Goal: Task Accomplishment & Management: Manage account settings

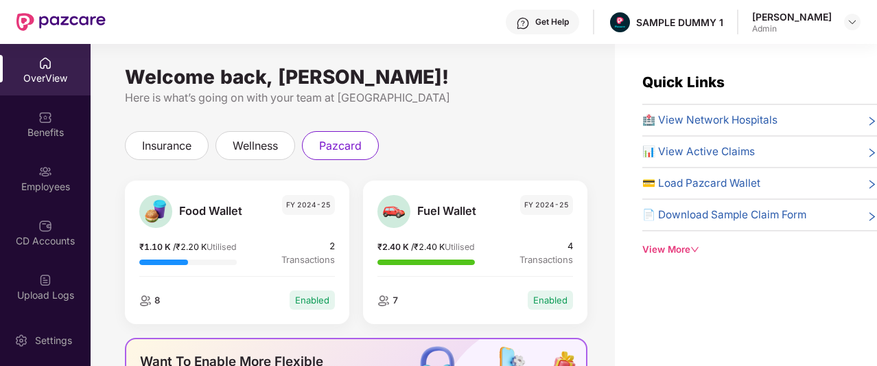
click at [62, 79] on div "OverView" at bounding box center [45, 78] width 91 height 14
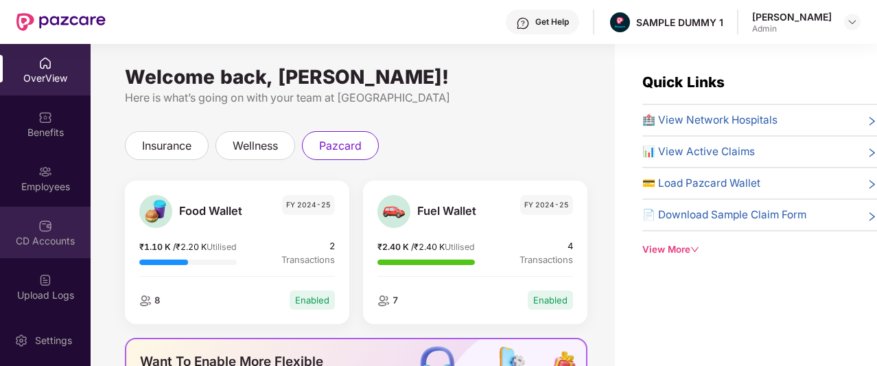
click at [49, 220] on img at bounding box center [45, 226] width 14 height 14
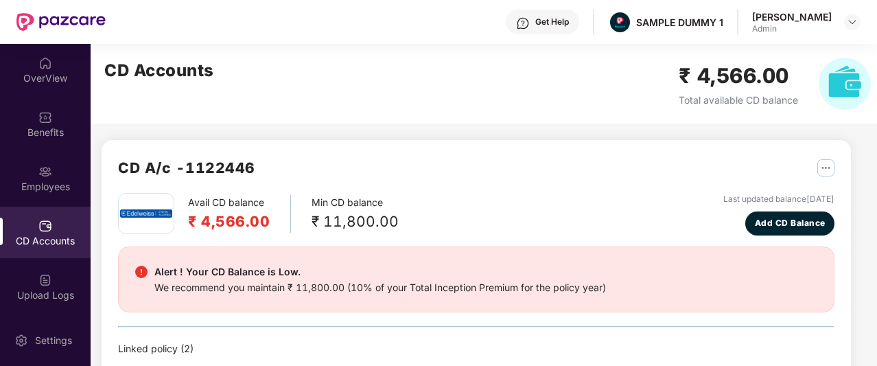
click at [34, 96] on div "OverView Benefits Employees CD Accounts Upload Logs Claims Claim Analysis Stepa…" at bounding box center [45, 179] width 91 height 271
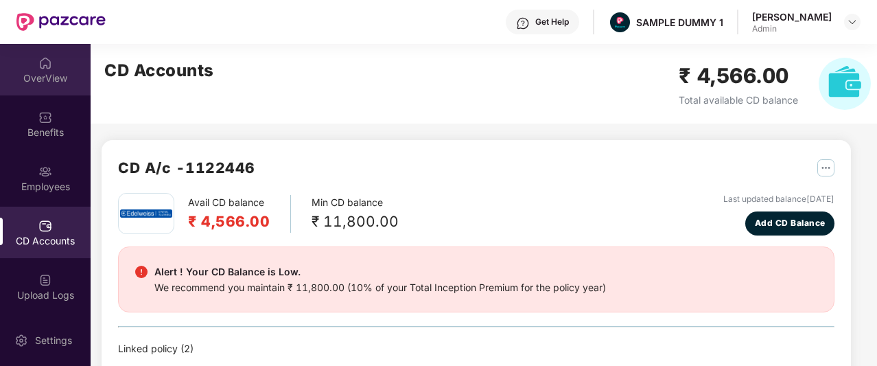
click at [46, 82] on div "OverView" at bounding box center [45, 78] width 91 height 14
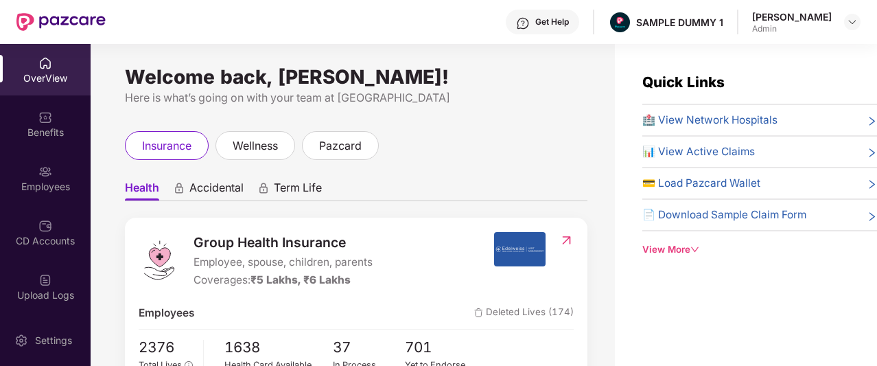
click at [530, 19] on img at bounding box center [523, 23] width 14 height 14
click at [671, 252] on div "View More" at bounding box center [760, 249] width 235 height 14
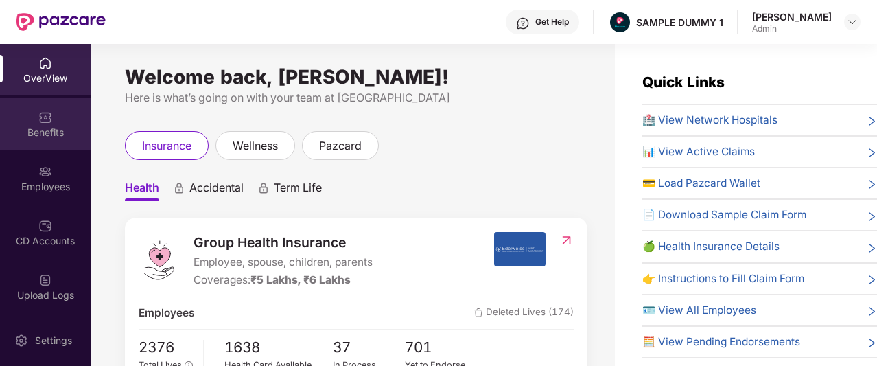
click at [60, 119] on div "Benefits" at bounding box center [45, 123] width 91 height 51
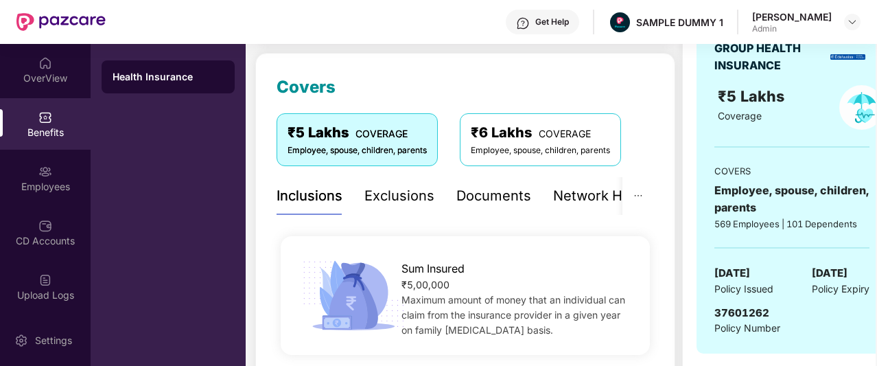
scroll to position [146, 0]
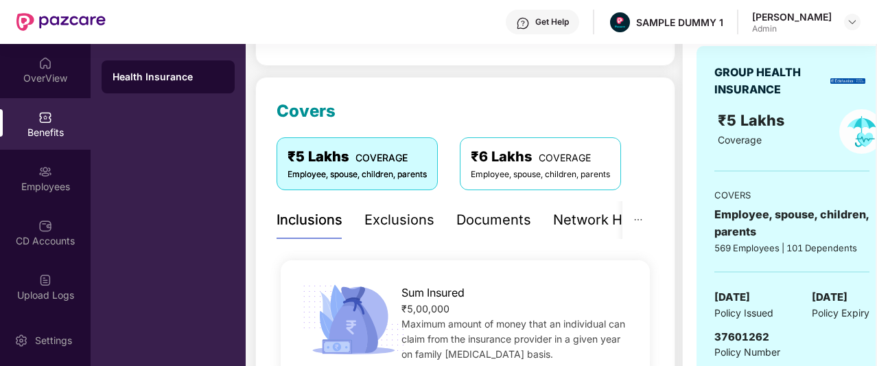
click at [393, 219] on div "Exclusions" at bounding box center [400, 219] width 70 height 21
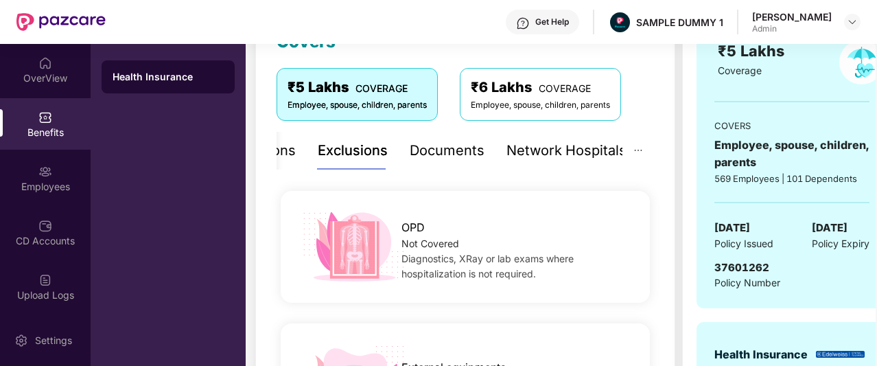
scroll to position [216, 0]
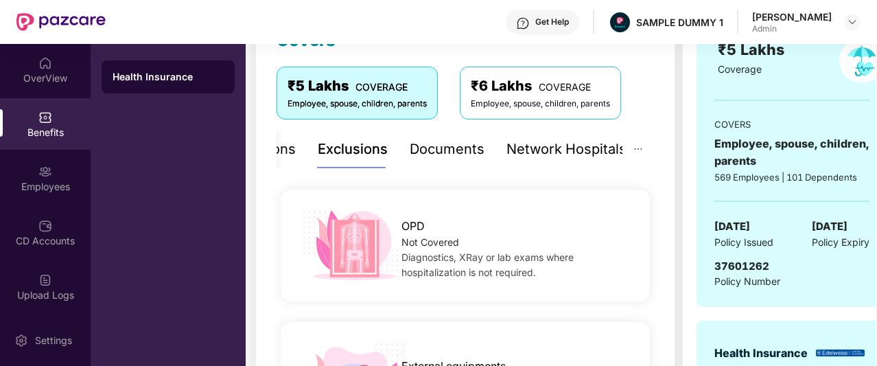
click at [435, 159] on div "Documents" at bounding box center [447, 149] width 75 height 21
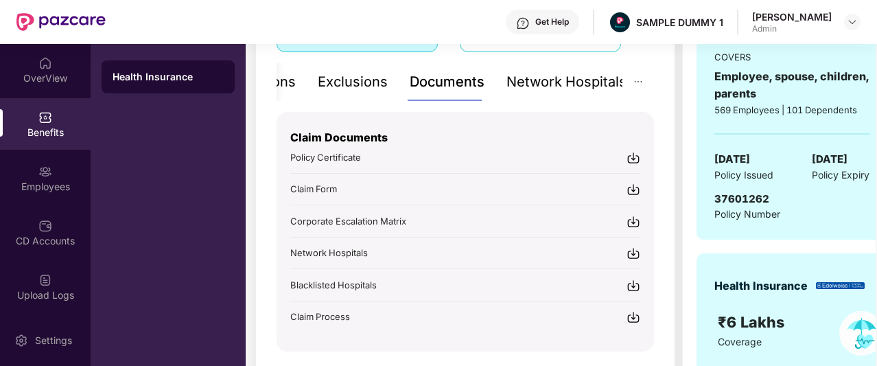
scroll to position [284, 0]
click at [569, 89] on div "Network Hospitals" at bounding box center [567, 81] width 120 height 21
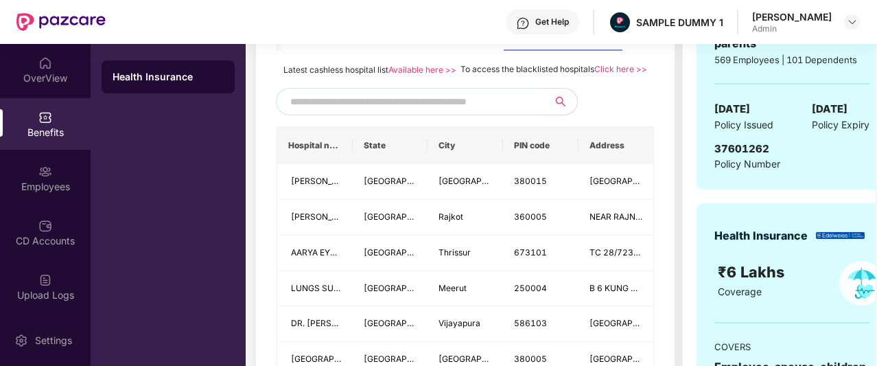
scroll to position [335, 0]
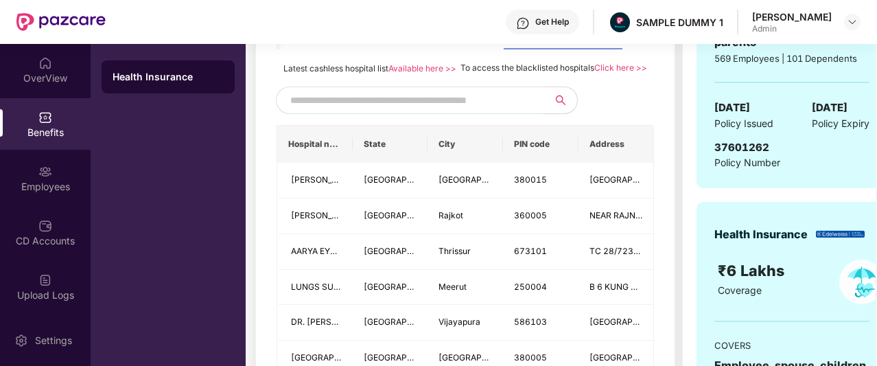
click at [459, 111] on input "text" at bounding box center [407, 100] width 235 height 21
type input "******"
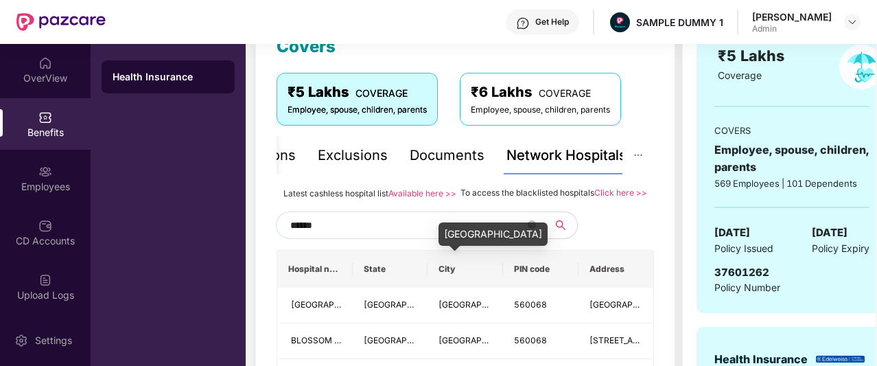
scroll to position [211, 0]
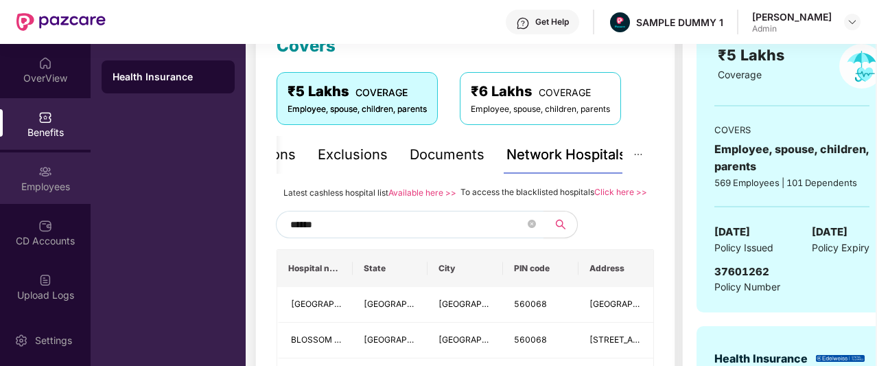
click at [16, 191] on div "Employees" at bounding box center [45, 187] width 91 height 14
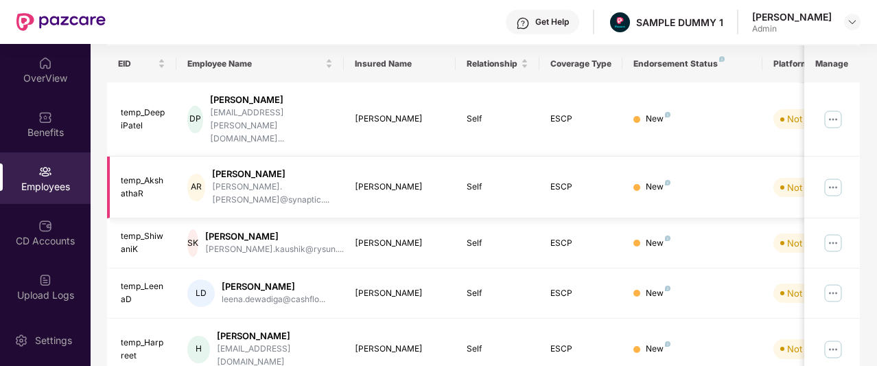
scroll to position [0, 0]
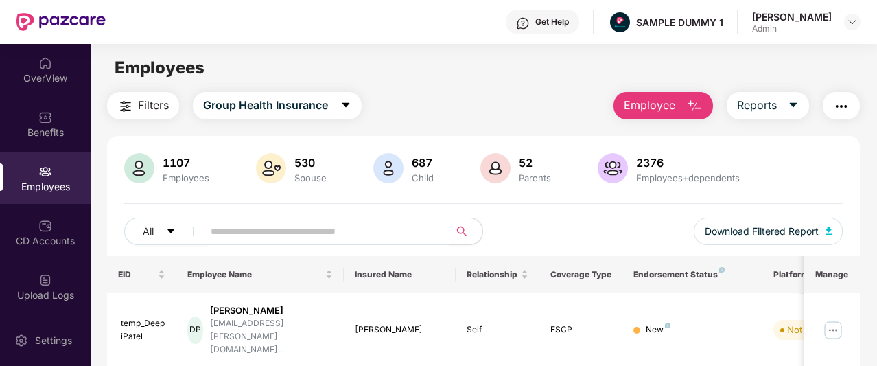
click at [666, 108] on span "Employee" at bounding box center [649, 105] width 51 height 17
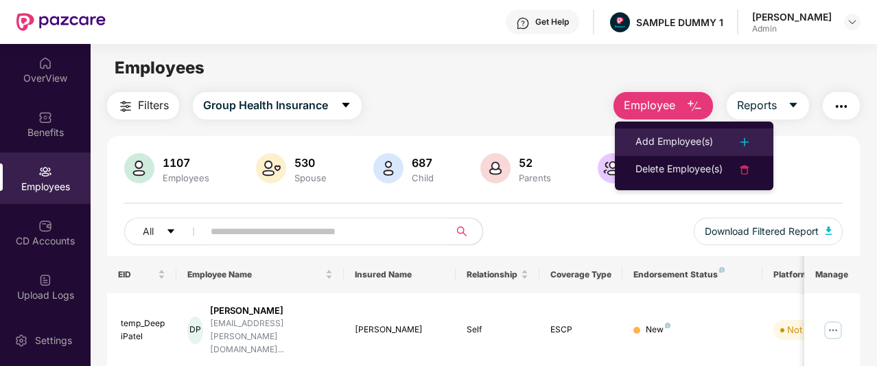
click at [655, 142] on div "Add Employee(s)" at bounding box center [675, 142] width 78 height 16
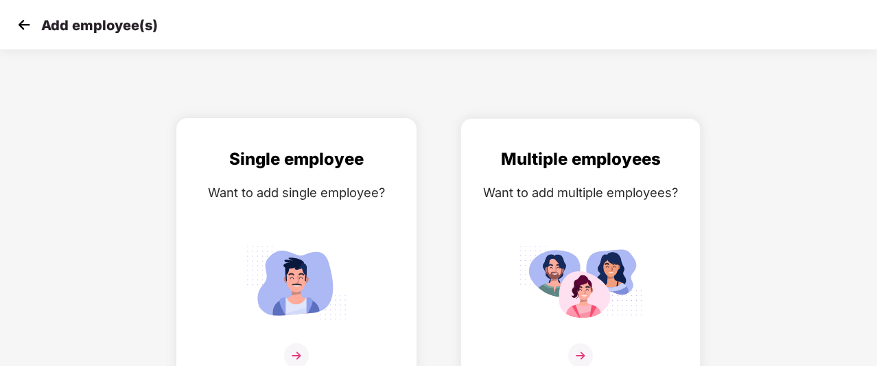
scroll to position [22, 0]
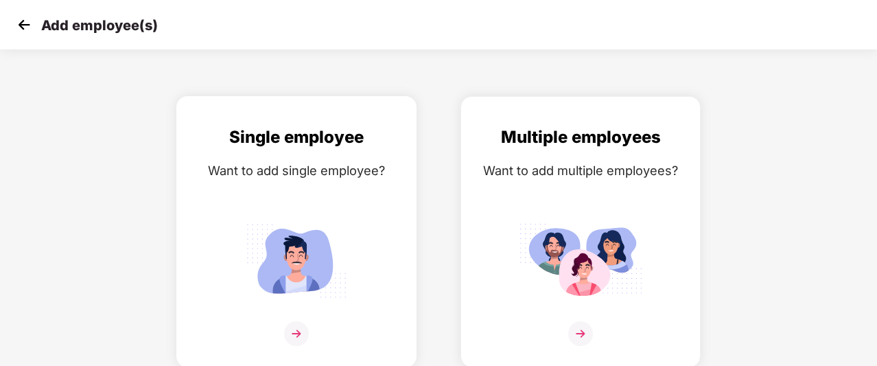
click at [319, 236] on img at bounding box center [297, 261] width 124 height 86
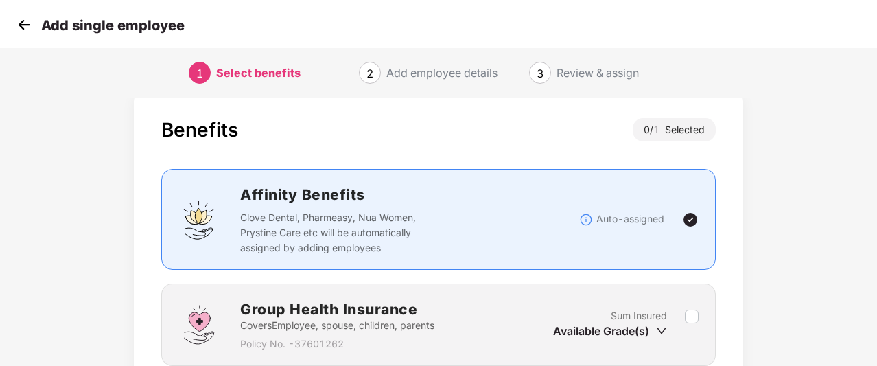
scroll to position [128, 0]
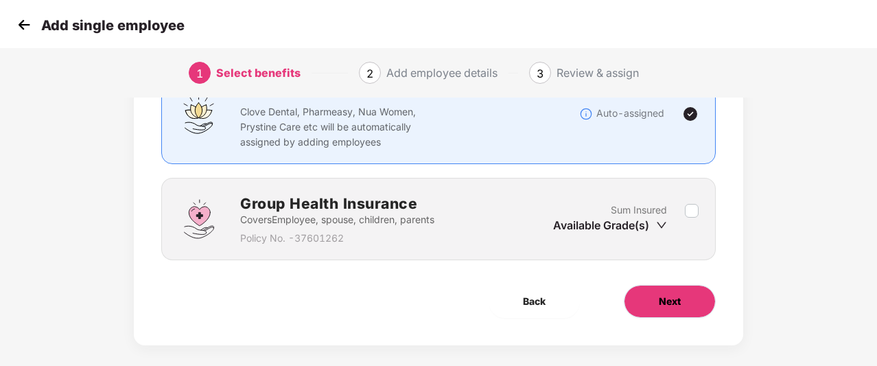
click at [647, 308] on button "Next" at bounding box center [670, 301] width 92 height 33
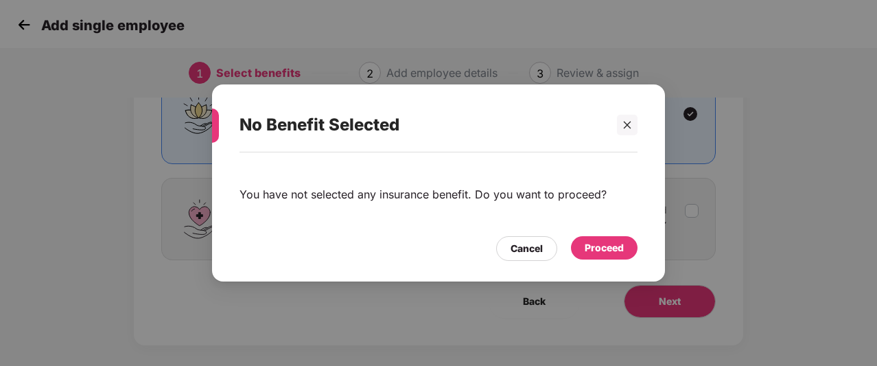
click at [616, 253] on div "Proceed" at bounding box center [604, 247] width 39 height 15
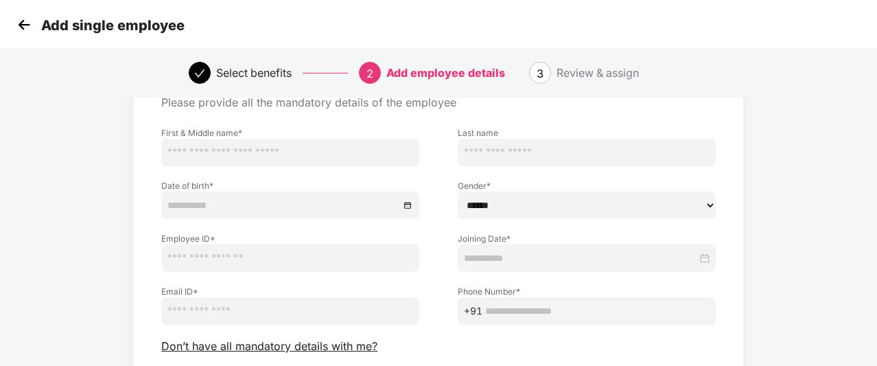
scroll to position [108, 0]
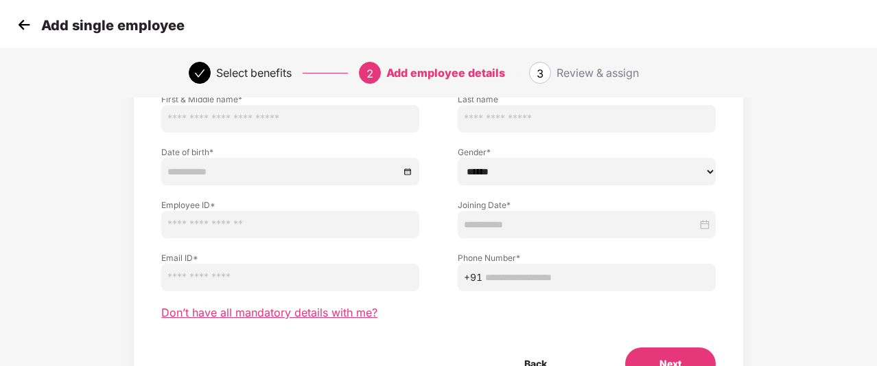
click at [282, 310] on span "Don’t have all mandatory details with me?" at bounding box center [269, 313] width 216 height 14
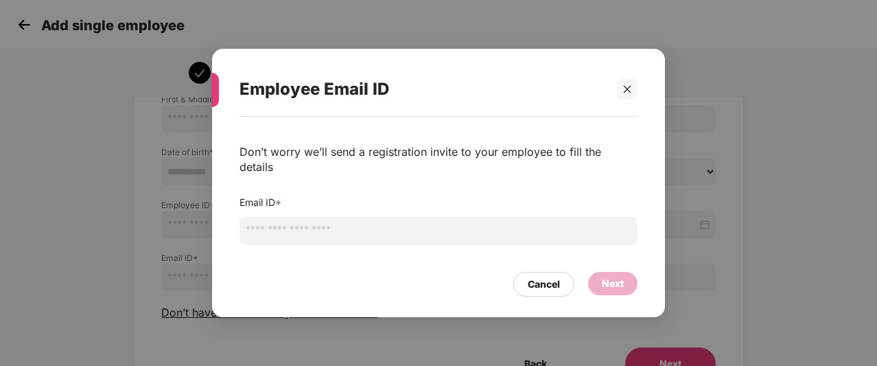
click at [300, 225] on input "email" at bounding box center [439, 230] width 398 height 27
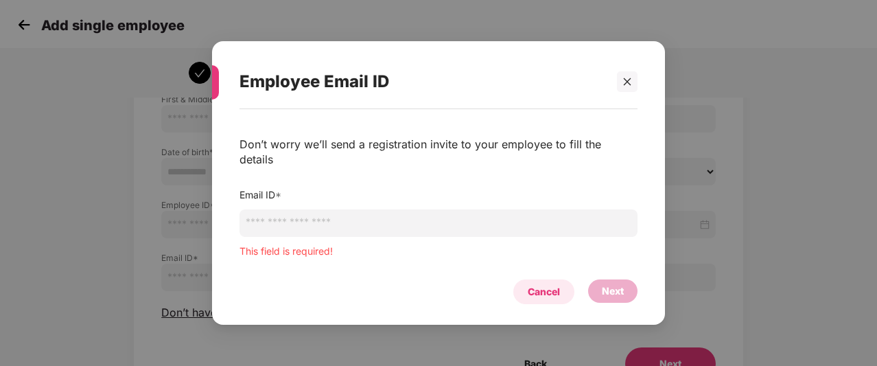
click at [539, 284] on div "Cancel" at bounding box center [544, 291] width 32 height 15
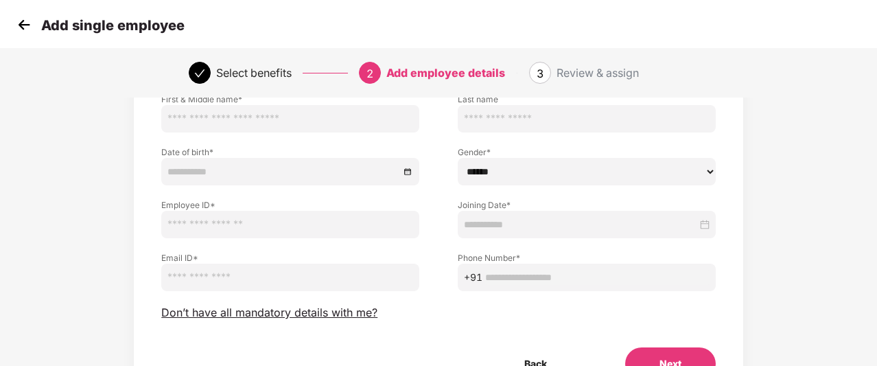
scroll to position [129, 0]
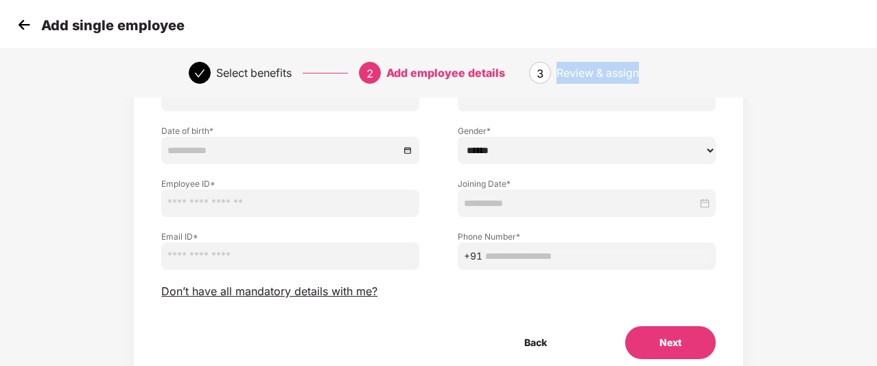
drag, startPoint x: 560, startPoint y: 73, endPoint x: 659, endPoint y: 65, distance: 99.2
click at [659, 65] on div "Review & assign" at bounding box center [623, 73] width 132 height 22
click at [19, 33] on img at bounding box center [24, 24] width 21 height 21
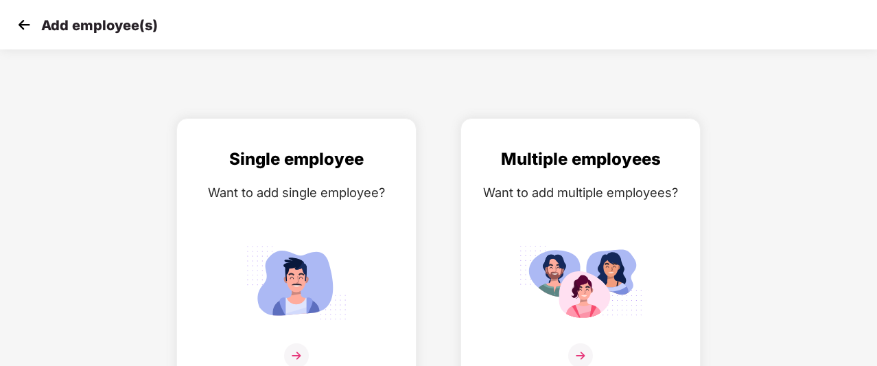
click at [19, 33] on img at bounding box center [24, 24] width 21 height 21
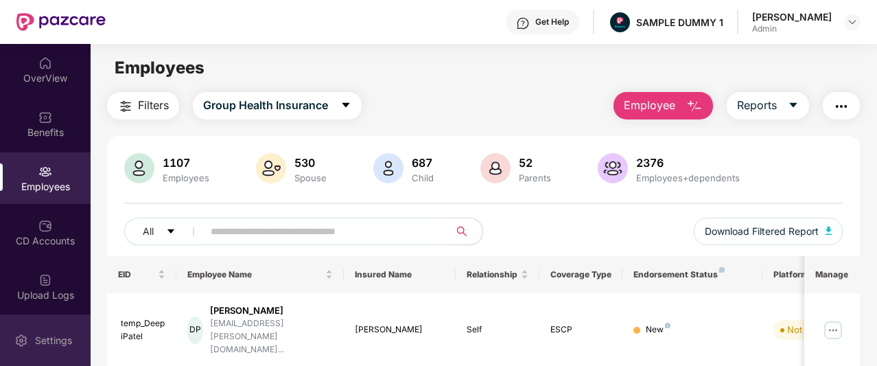
click at [17, 336] on img at bounding box center [21, 341] width 14 height 14
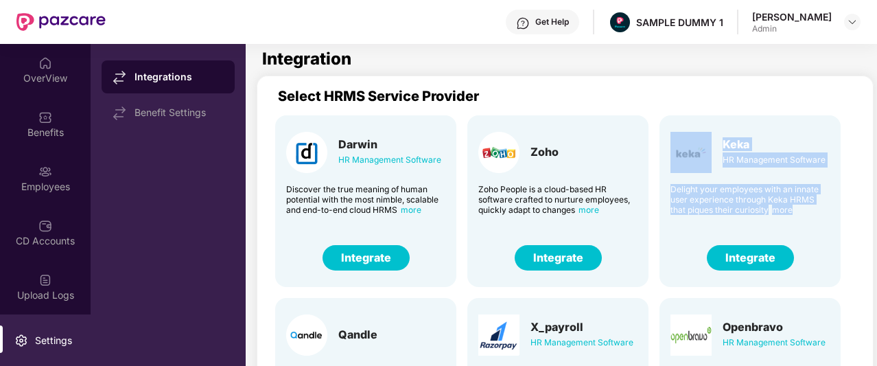
drag, startPoint x: 713, startPoint y: 135, endPoint x: 851, endPoint y: 205, distance: 155.1
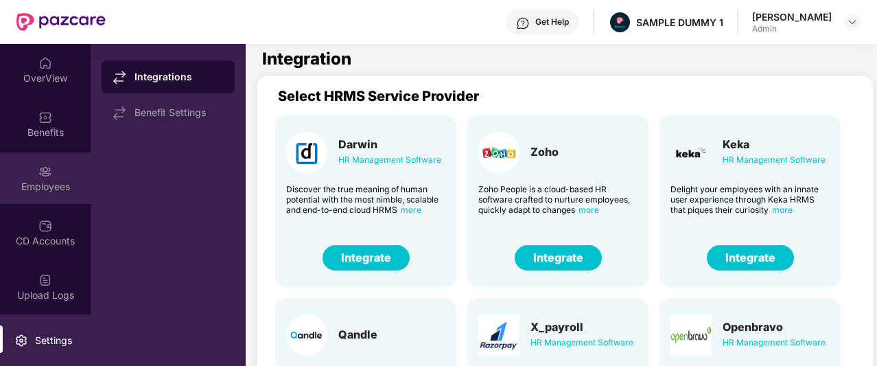
click at [38, 164] on div at bounding box center [45, 170] width 14 height 14
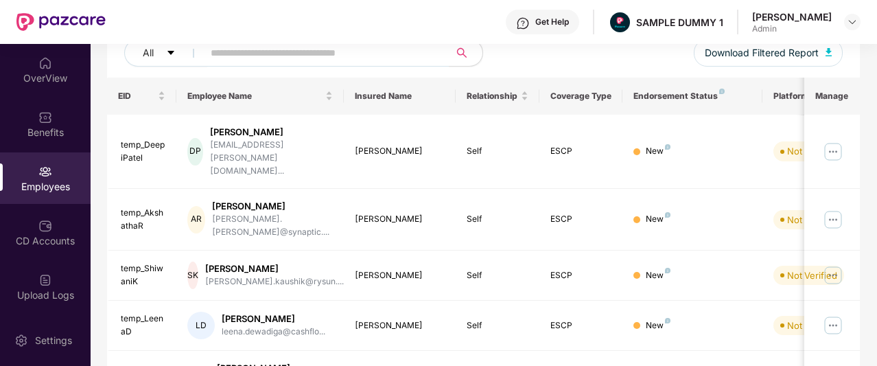
scroll to position [179, 0]
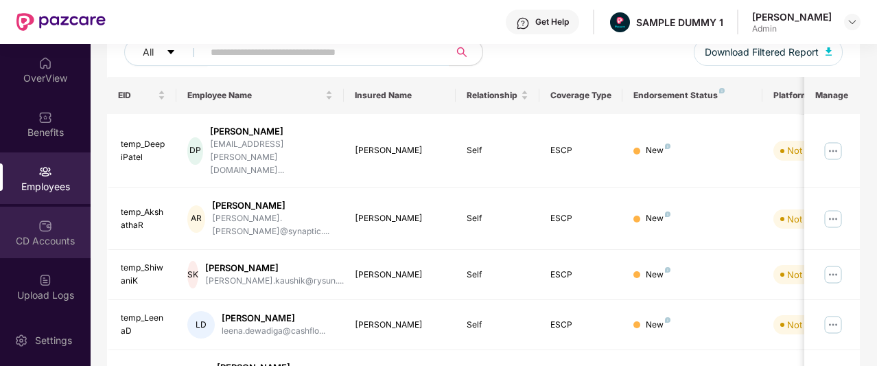
click at [51, 239] on div "CD Accounts" at bounding box center [45, 241] width 91 height 14
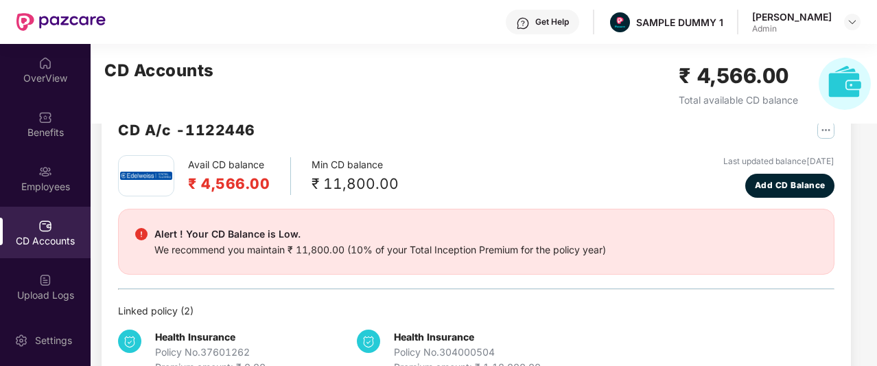
scroll to position [78, 0]
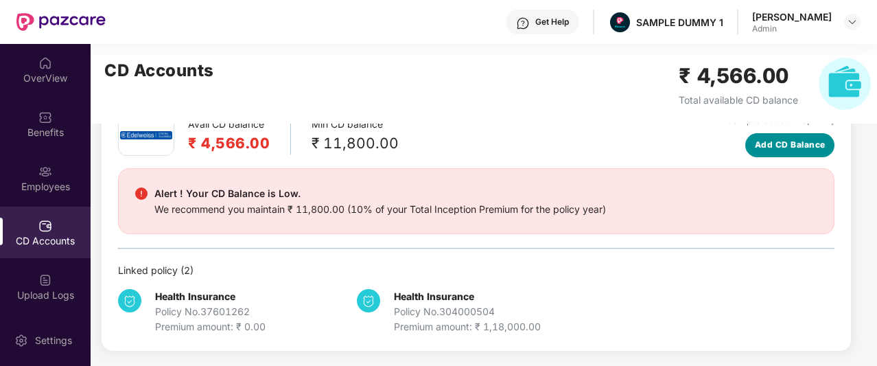
click at [792, 150] on span "Add CD Balance" at bounding box center [790, 145] width 71 height 13
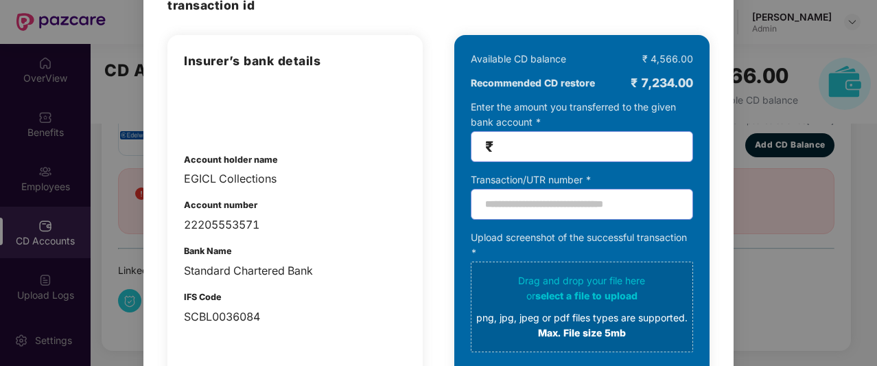
scroll to position [97, 0]
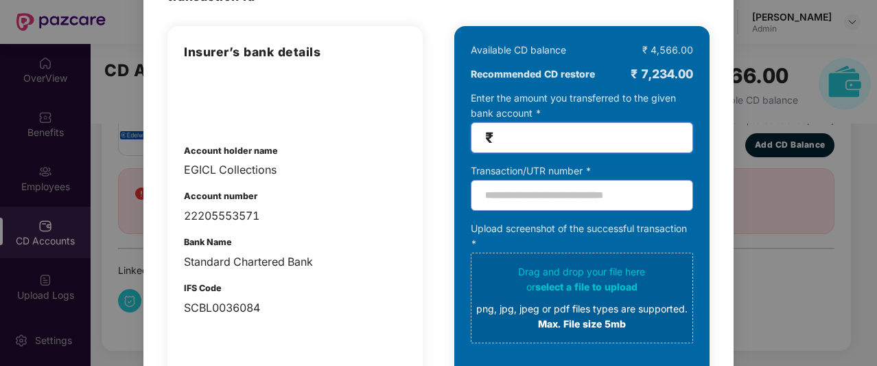
click at [576, 137] on input "number" at bounding box center [587, 138] width 183 height 16
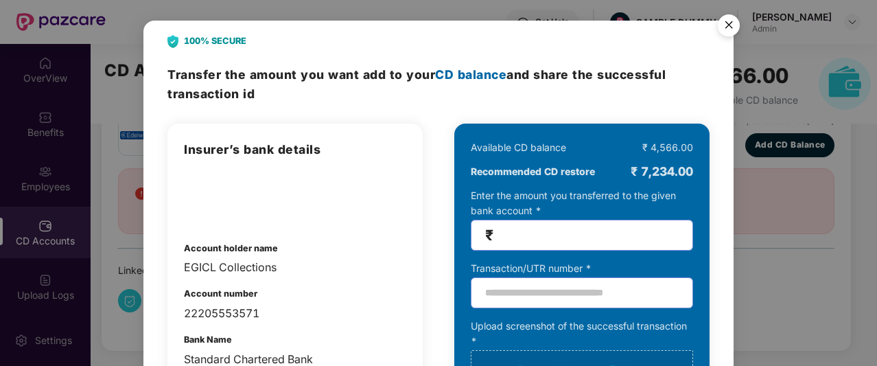
click at [717, 28] on img "Close" at bounding box center [729, 27] width 38 height 38
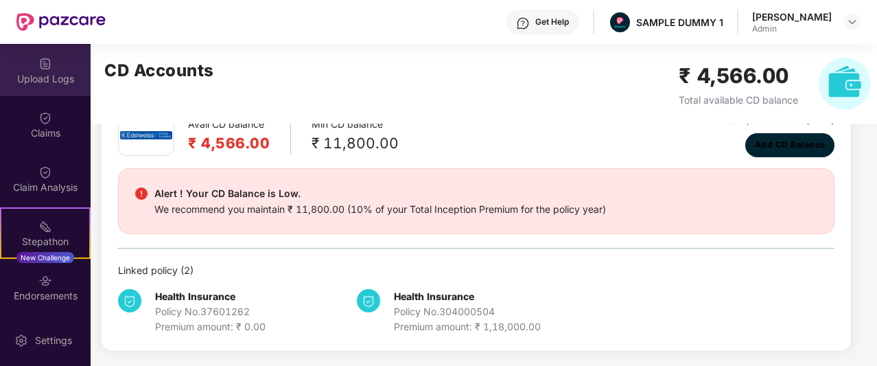
scroll to position [217, 0]
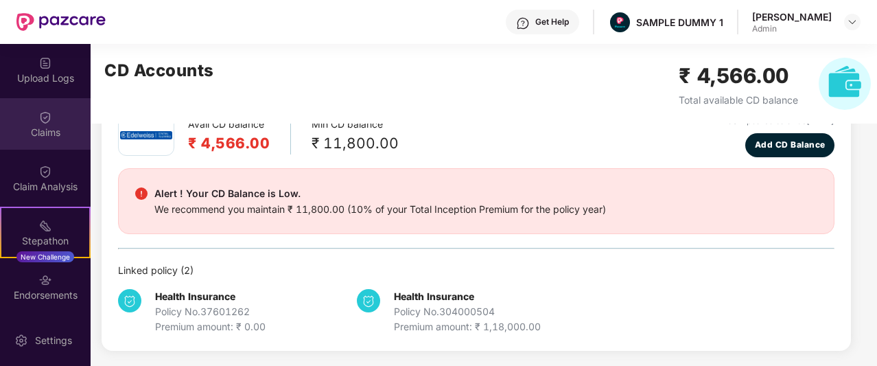
click at [65, 128] on div "Claims" at bounding box center [45, 133] width 91 height 14
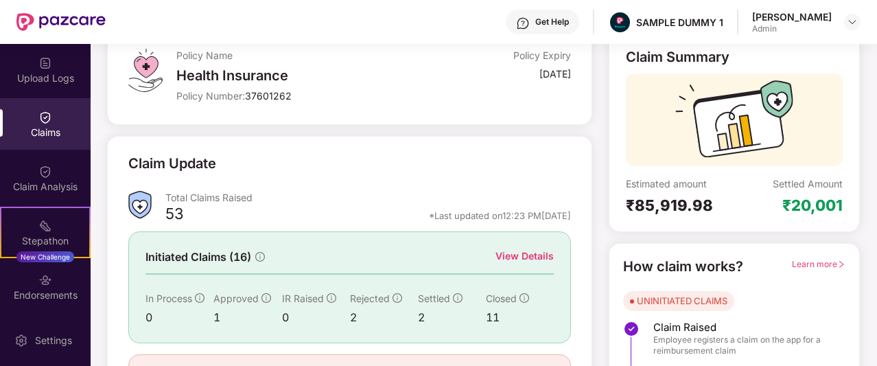
scroll to position [170, 0]
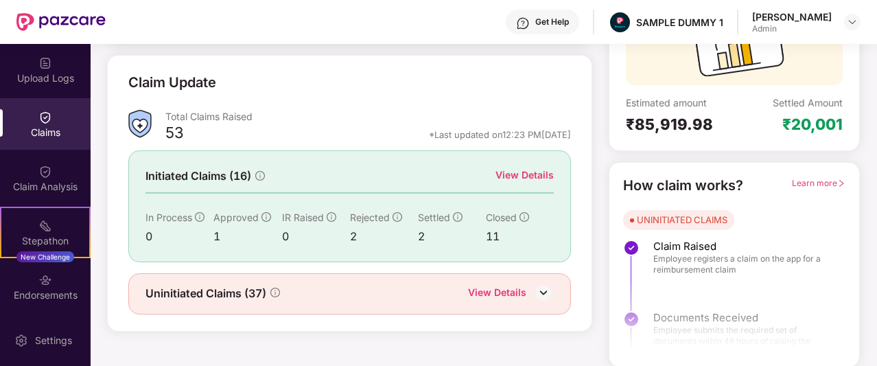
click at [523, 174] on div "View Details" at bounding box center [525, 175] width 58 height 15
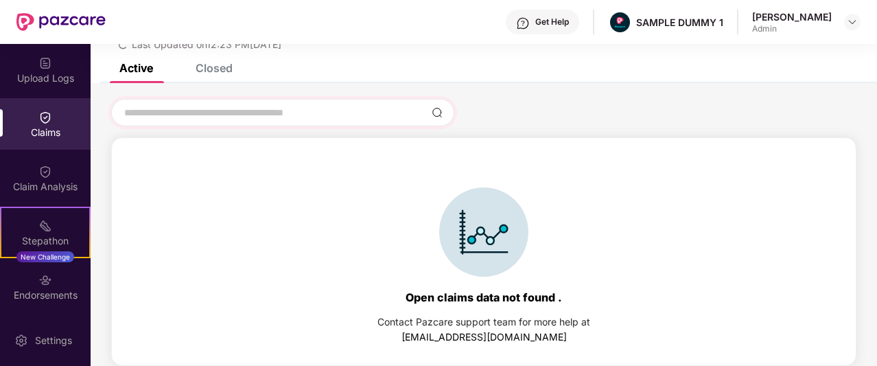
scroll to position [17, 0]
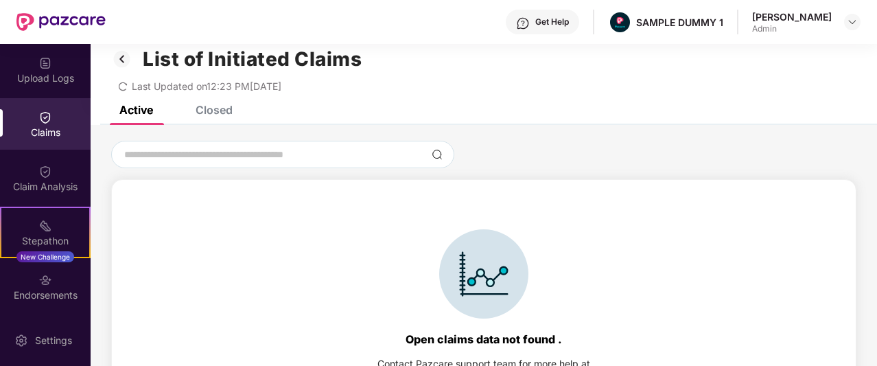
click at [223, 111] on div "Closed" at bounding box center [214, 110] width 37 height 14
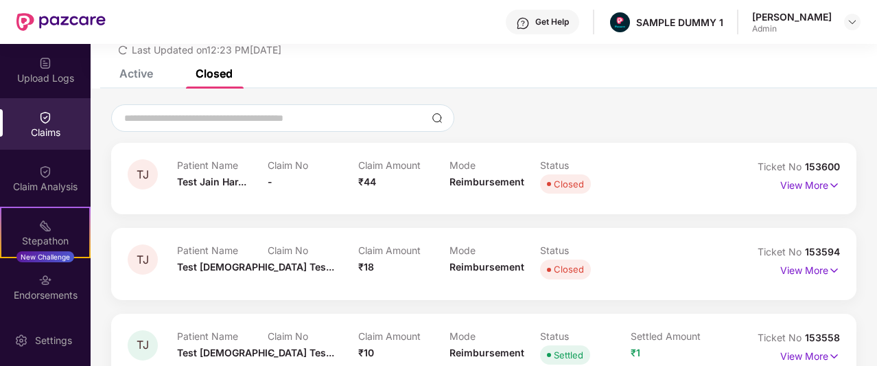
scroll to position [54, 0]
click at [823, 187] on p "View More" at bounding box center [811, 183] width 60 height 19
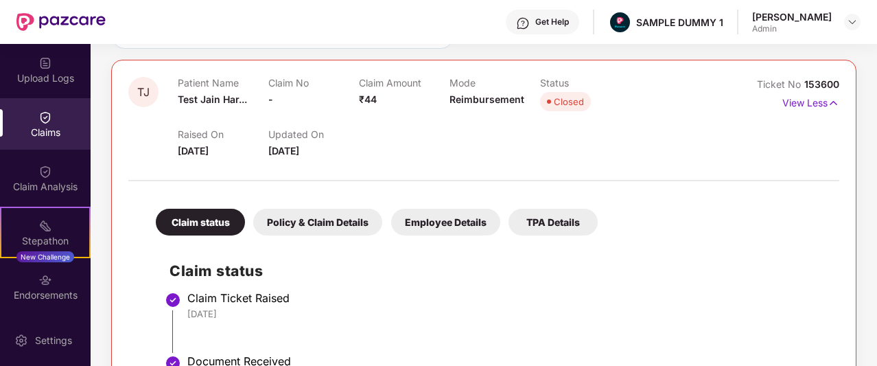
scroll to position [138, 0]
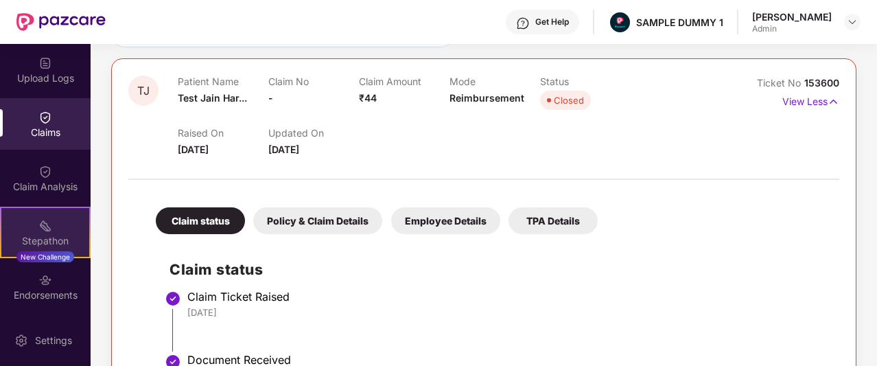
click at [51, 242] on div "Stepathon" at bounding box center [45, 241] width 88 height 14
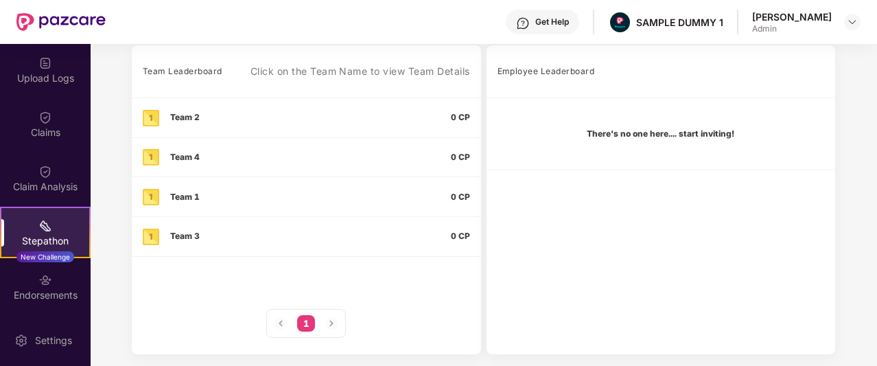
scroll to position [426, 0]
drag, startPoint x: 500, startPoint y: 106, endPoint x: 516, endPoint y: 323, distance: 216.9
click at [516, 323] on div "Employee Leaderboard There's no one here.... start inviting!" at bounding box center [661, 199] width 349 height 309
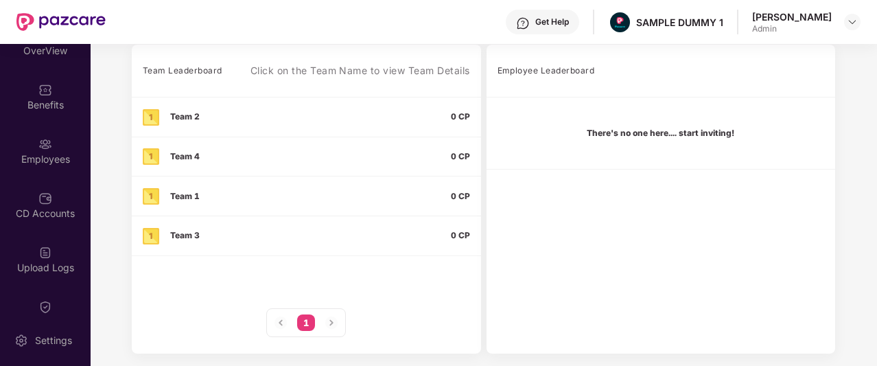
scroll to position [0, 0]
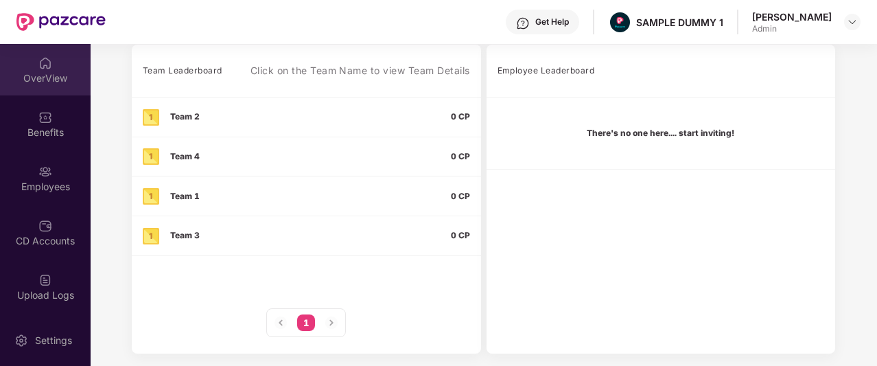
click at [36, 90] on div "OverView" at bounding box center [45, 69] width 91 height 51
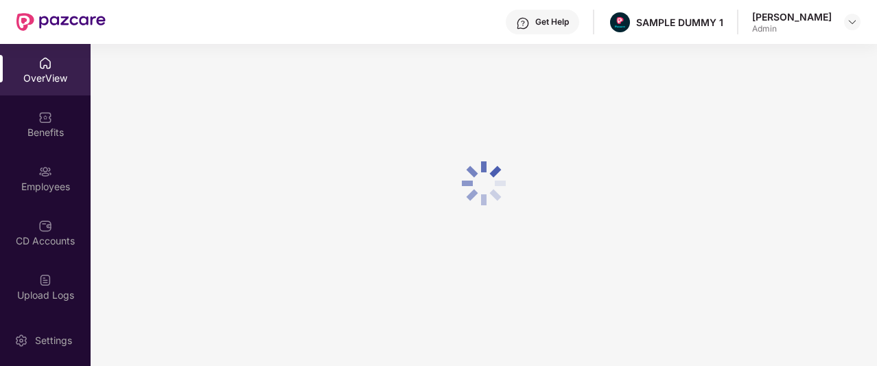
scroll to position [44, 0]
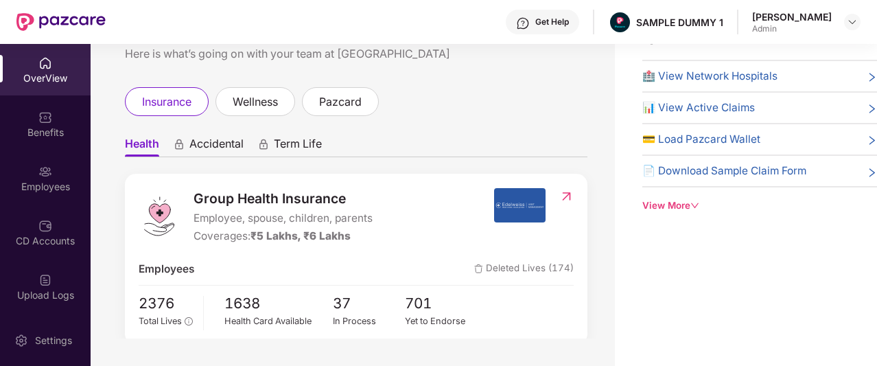
click at [202, 149] on span "Accidental" at bounding box center [217, 147] width 54 height 20
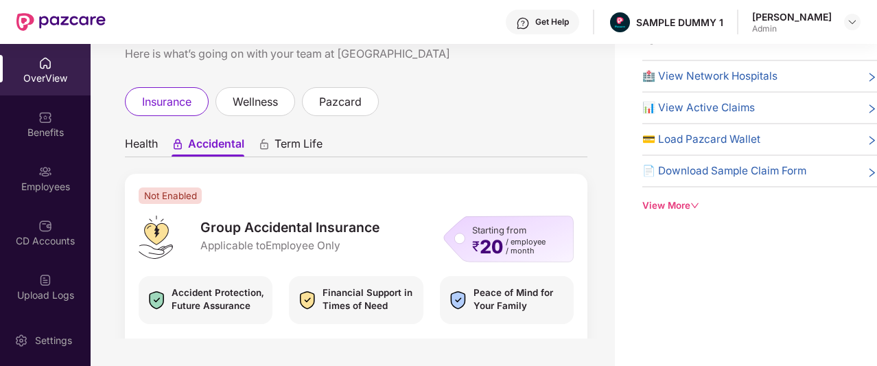
click at [290, 145] on span "Term Life" at bounding box center [299, 147] width 48 height 20
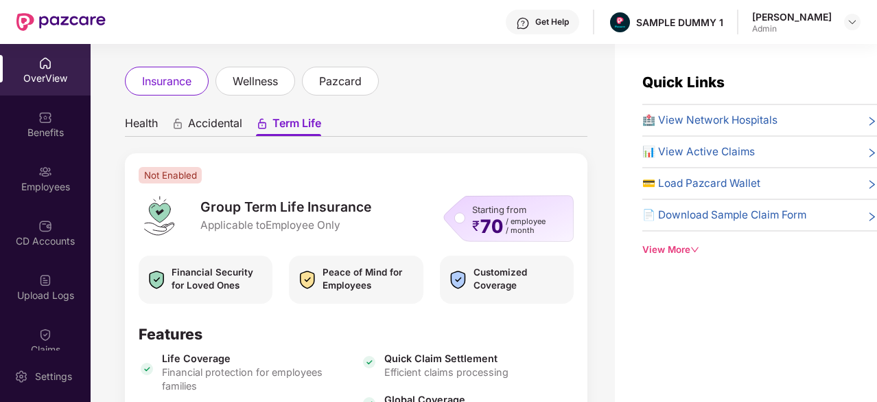
scroll to position [65, 0]
